Goal: Task Accomplishment & Management: Complete application form

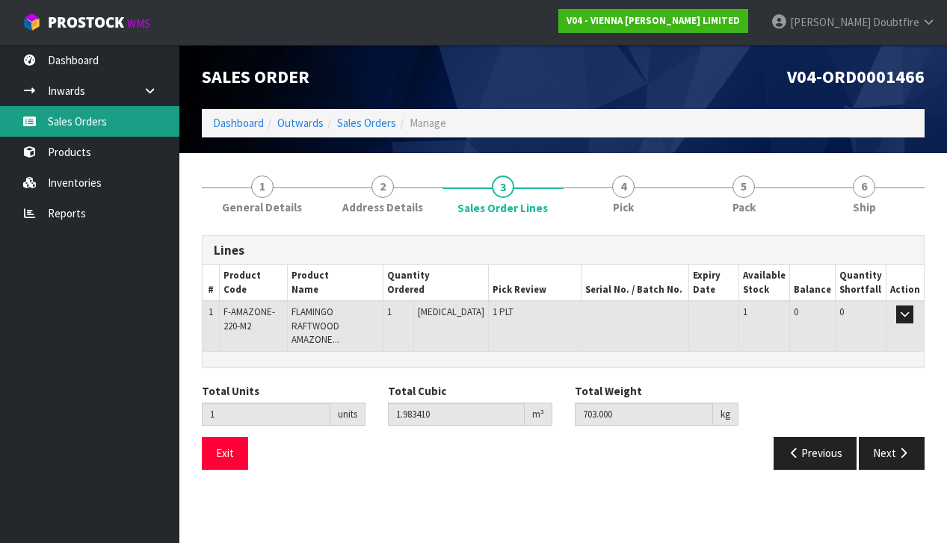
click at [80, 126] on link "Sales Orders" at bounding box center [89, 121] width 179 height 31
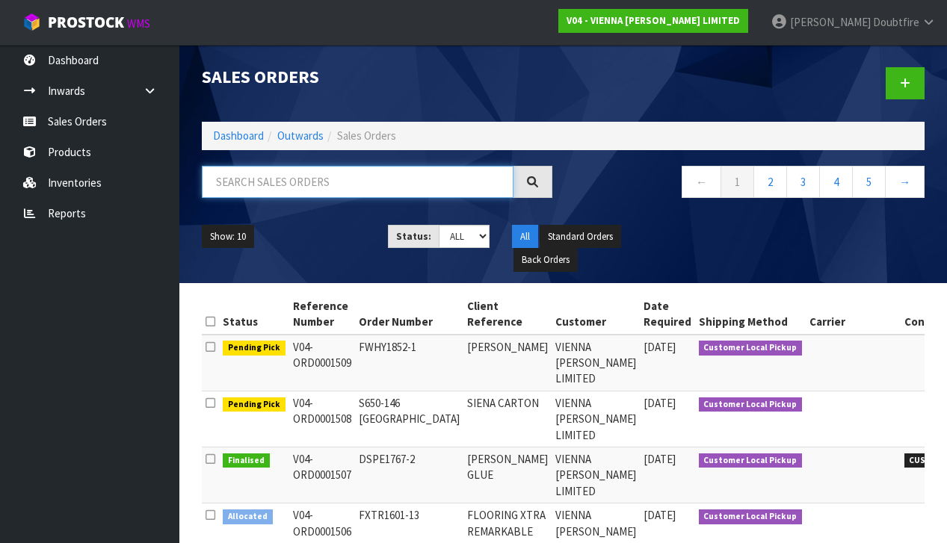
click at [238, 187] on input "text" at bounding box center [358, 182] width 312 height 32
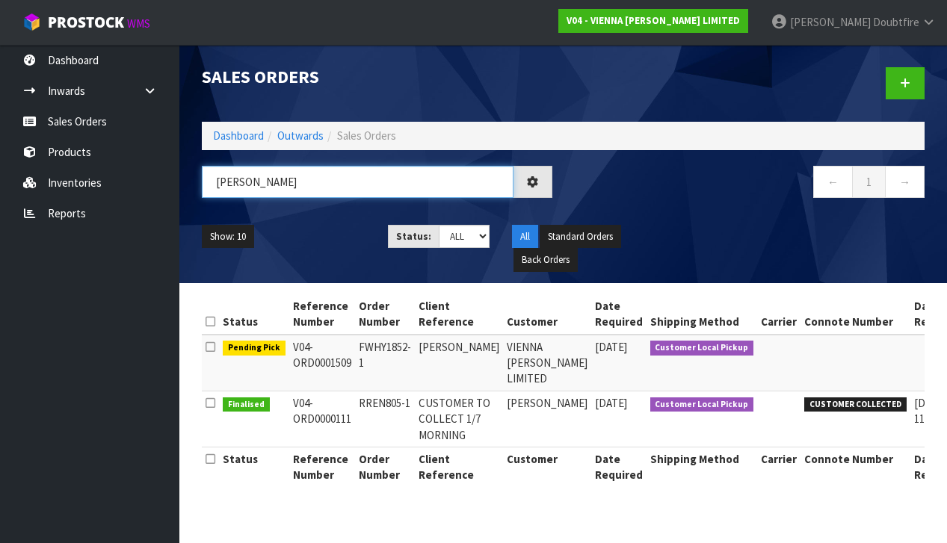
type input "[PERSON_NAME]"
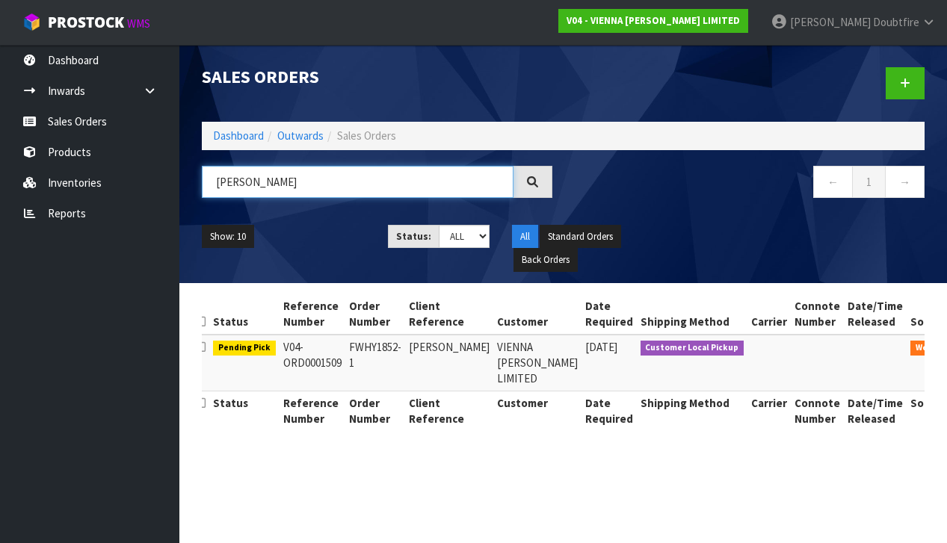
scroll to position [0, 8]
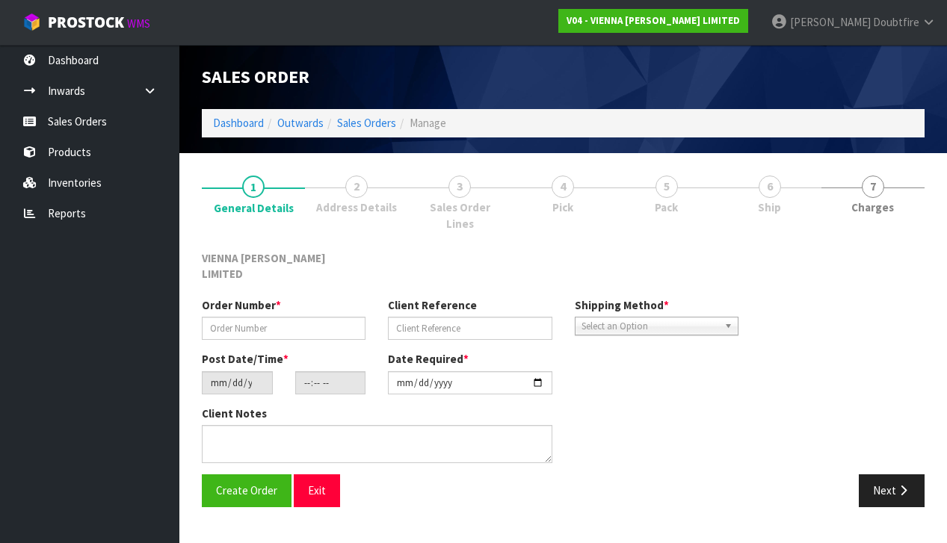
type input "FWHY1852-1"
type input "[PERSON_NAME]"
type input "[DATE]"
type input "10:54:00.000"
type input "[DATE]"
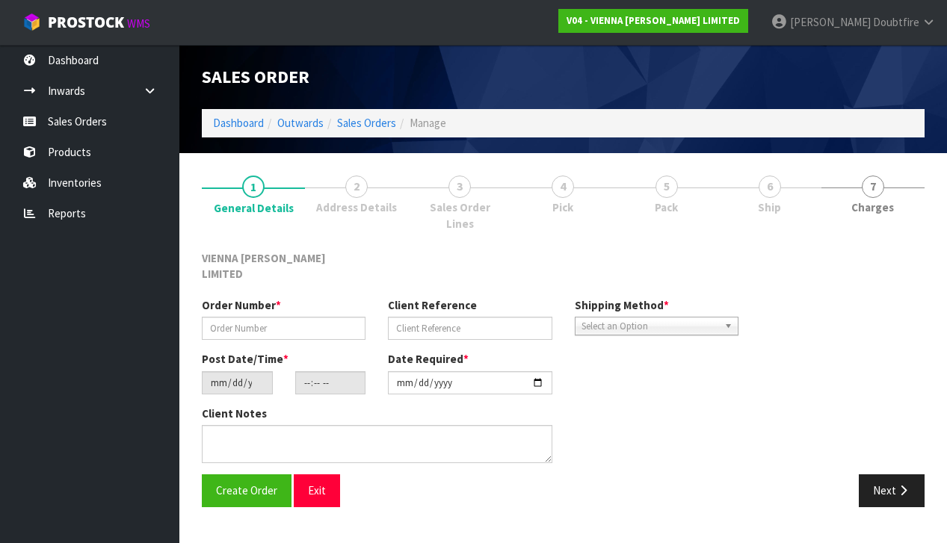
type textarea "[PERSON_NAME]"
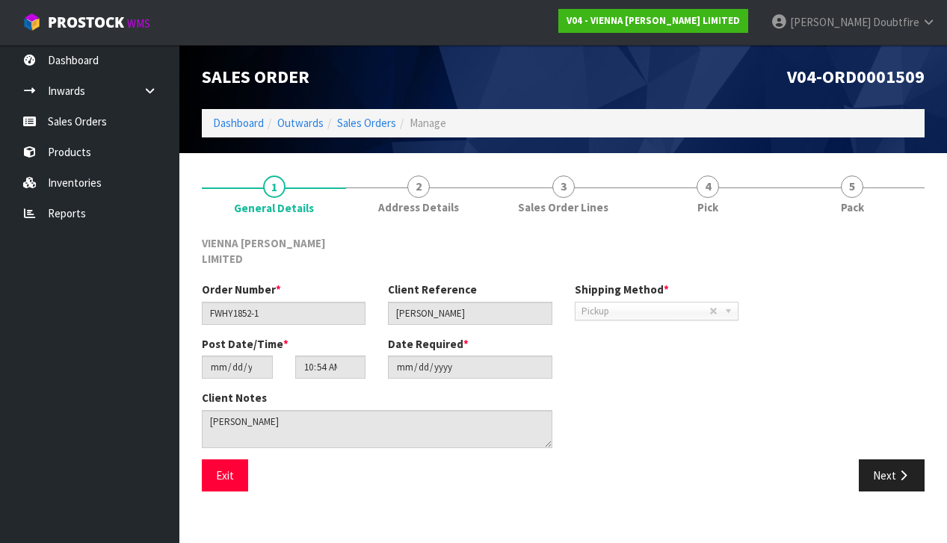
click at [879, 459] on button "Next" at bounding box center [891, 475] width 66 height 32
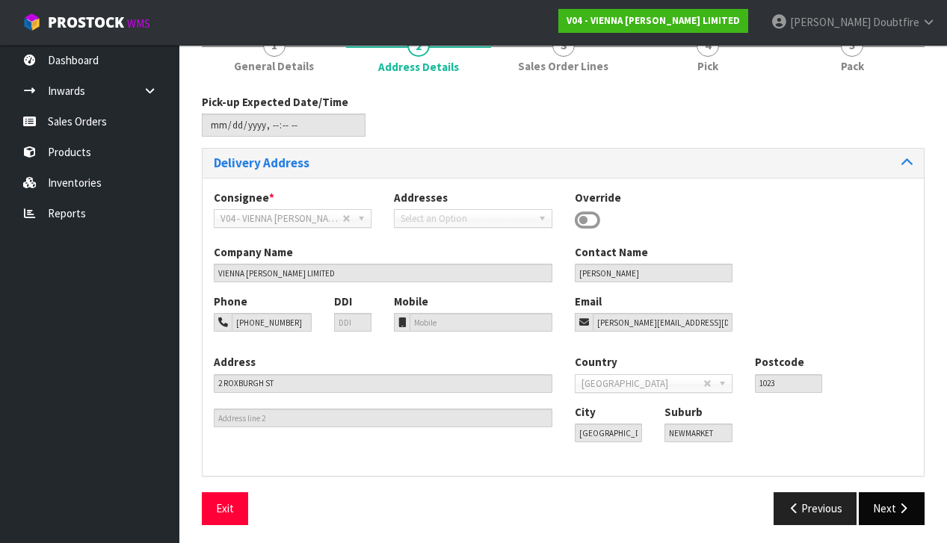
click at [886, 510] on button "Next" at bounding box center [891, 508] width 66 height 32
